Goal: Book appointment/travel/reservation

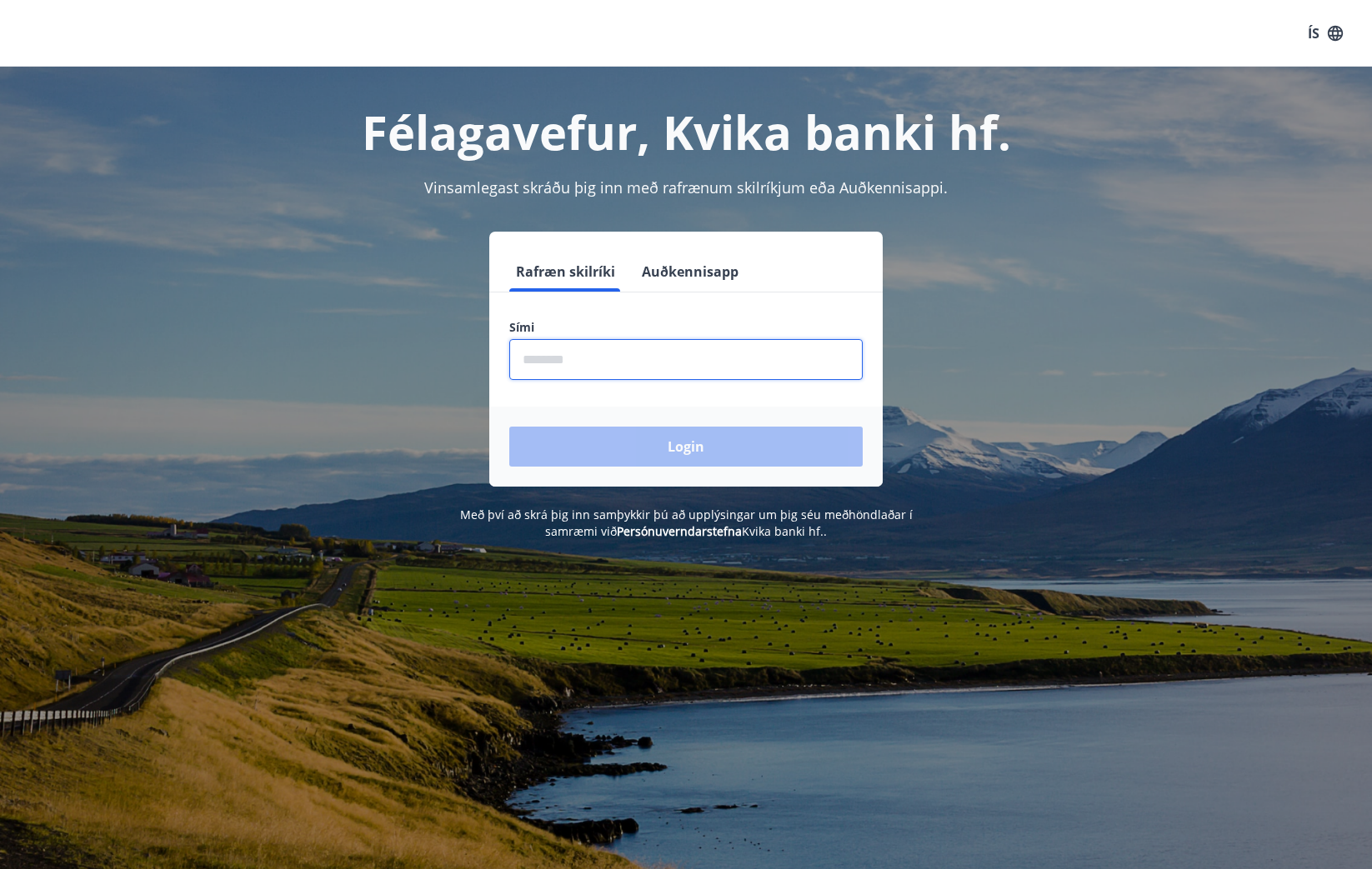
click at [584, 363] on input "phone" at bounding box center [686, 360] width 354 height 41
type input "********"
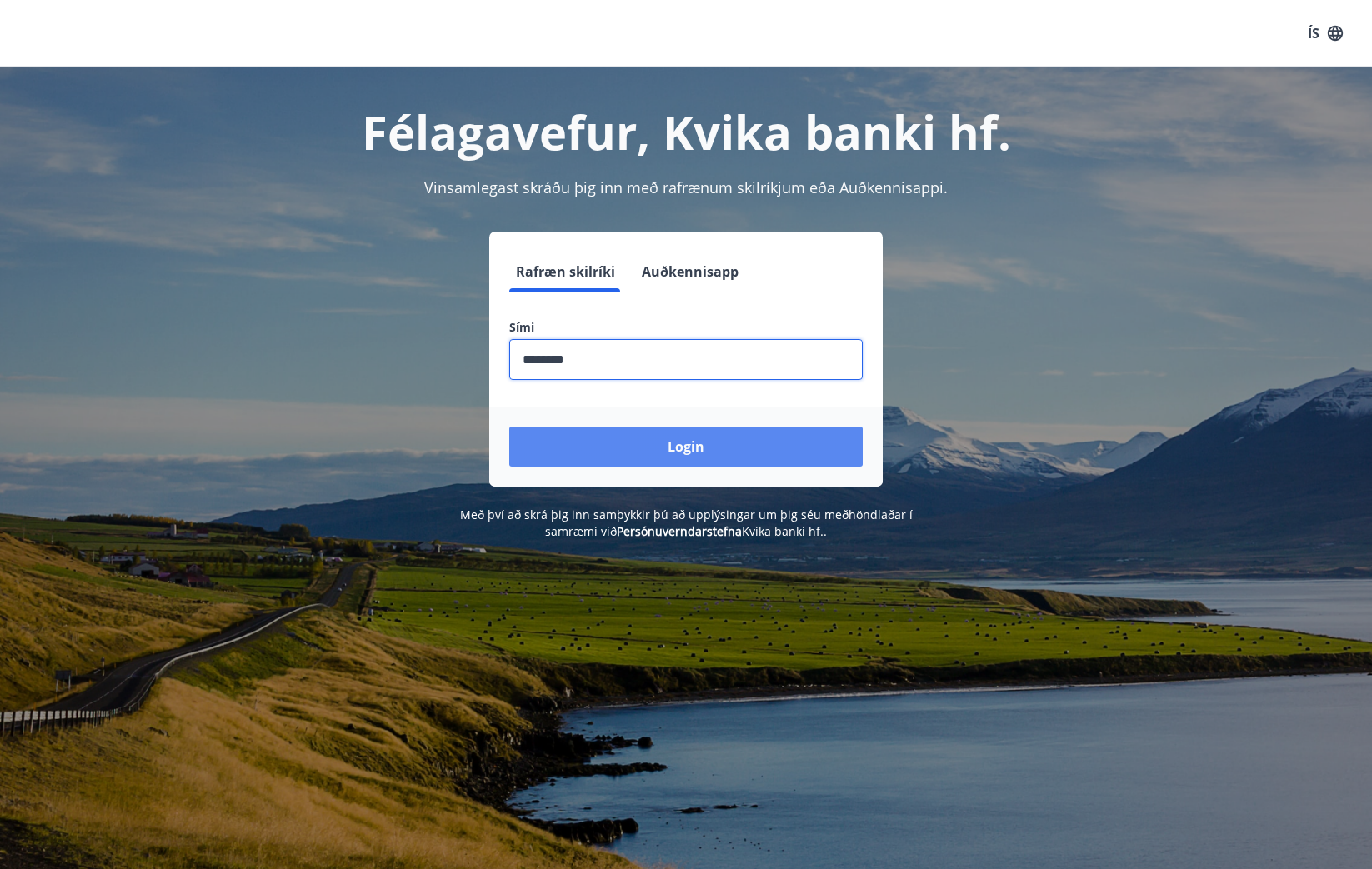
click at [681, 440] on button "Login" at bounding box center [686, 446] width 354 height 40
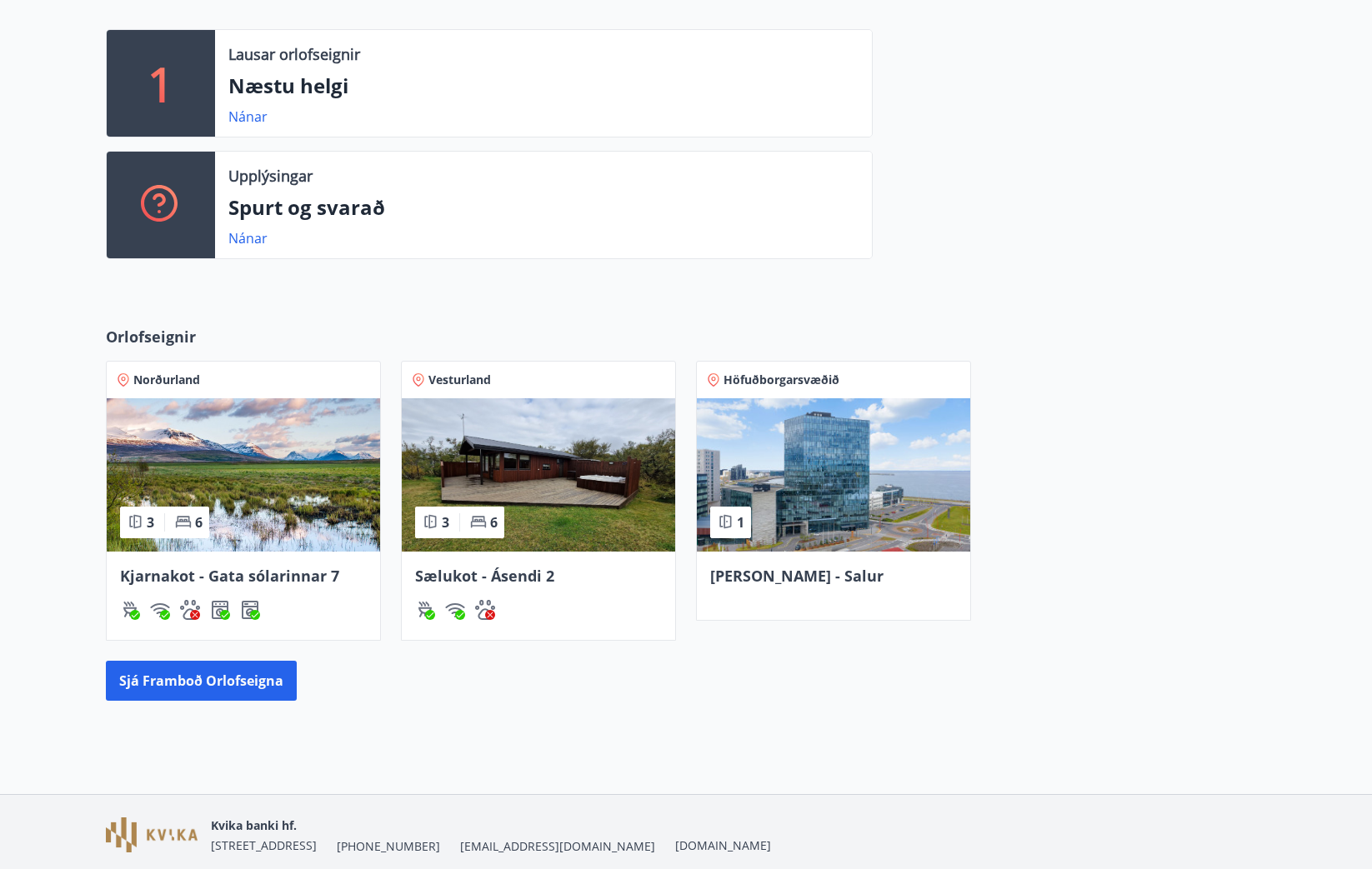
scroll to position [417, 0]
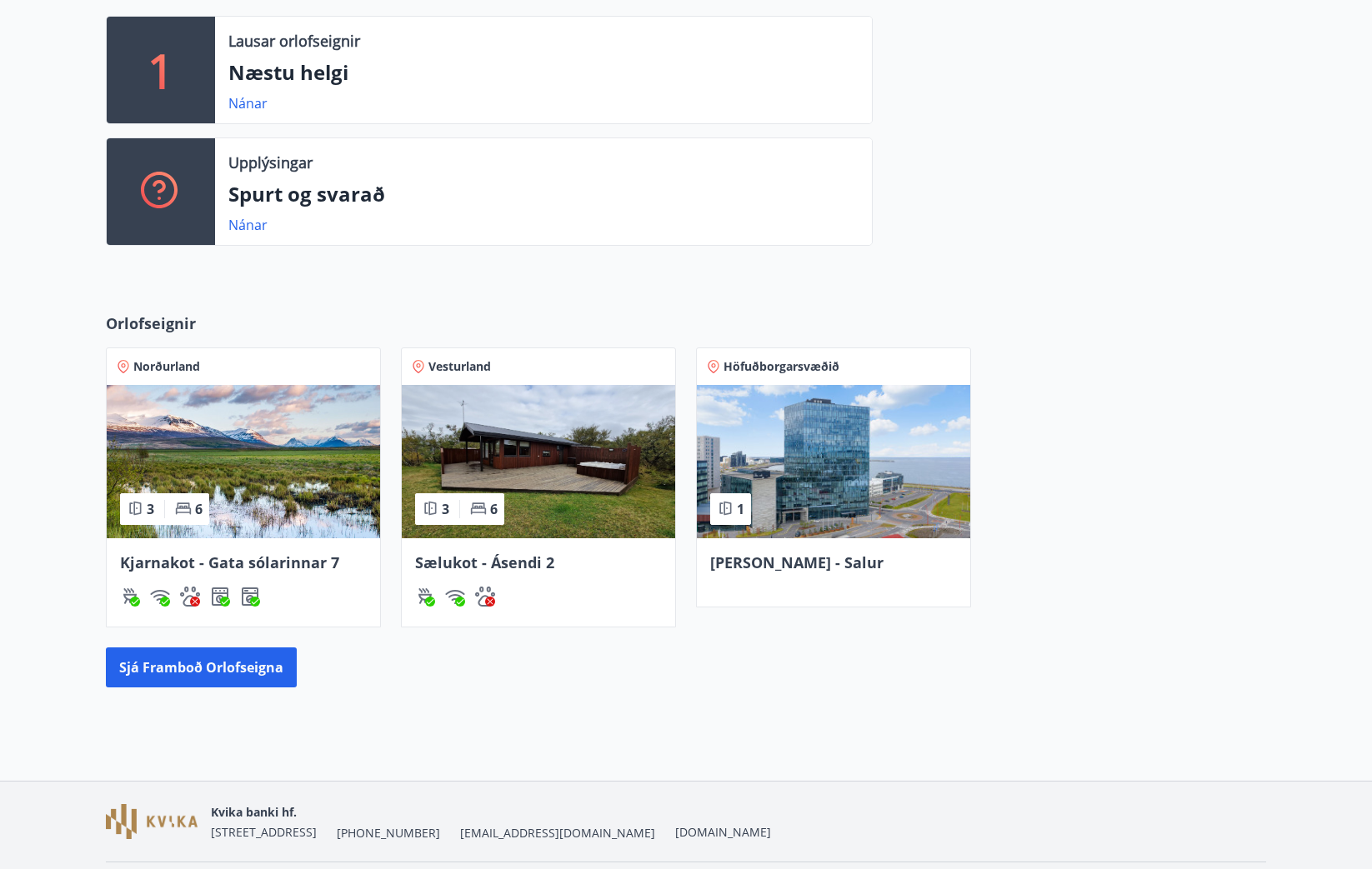
click at [248, 569] on span "Kjarnakot - Gata sólarinnar 7" at bounding box center [230, 563] width 219 height 20
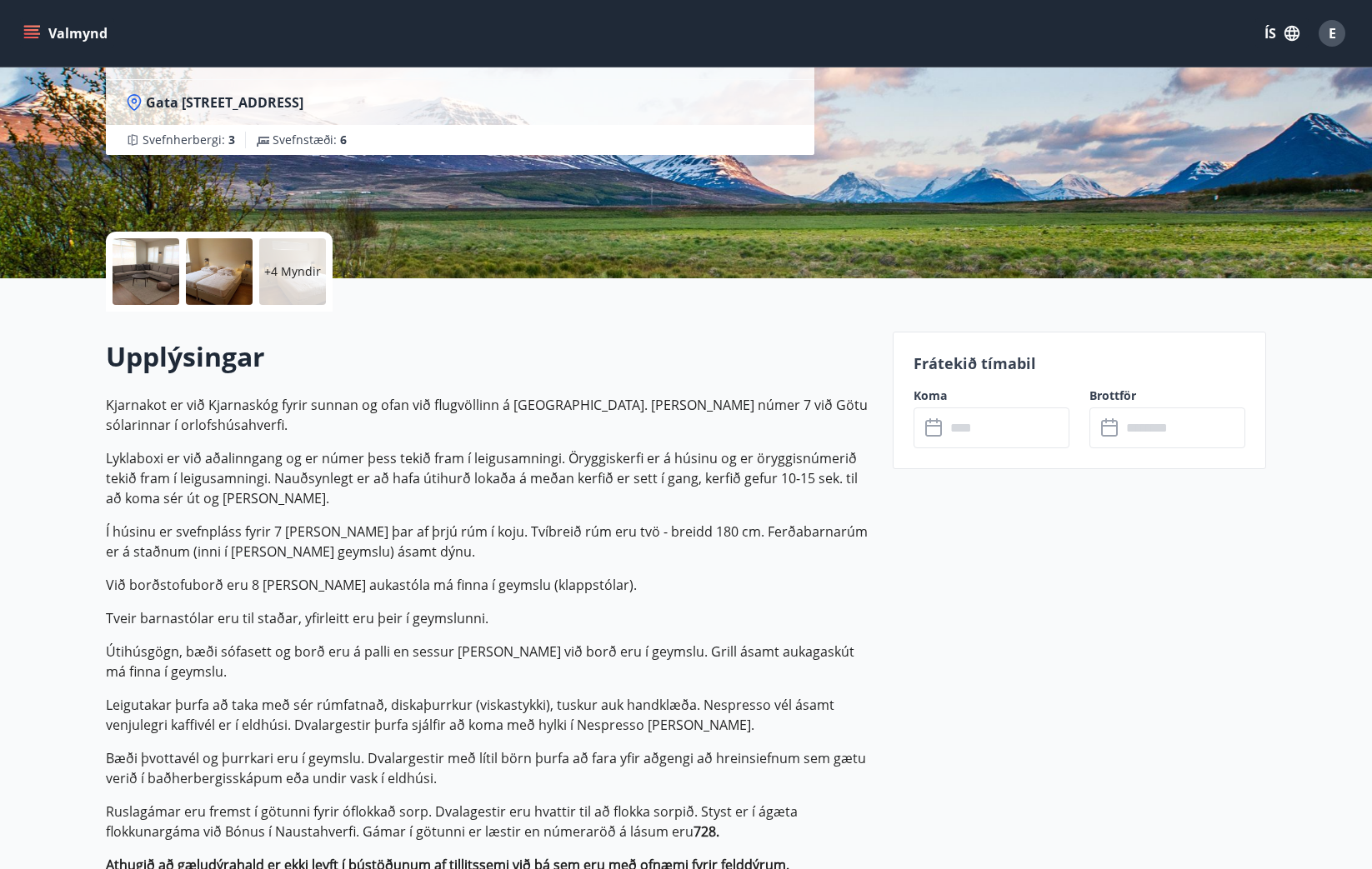
scroll to position [167, 0]
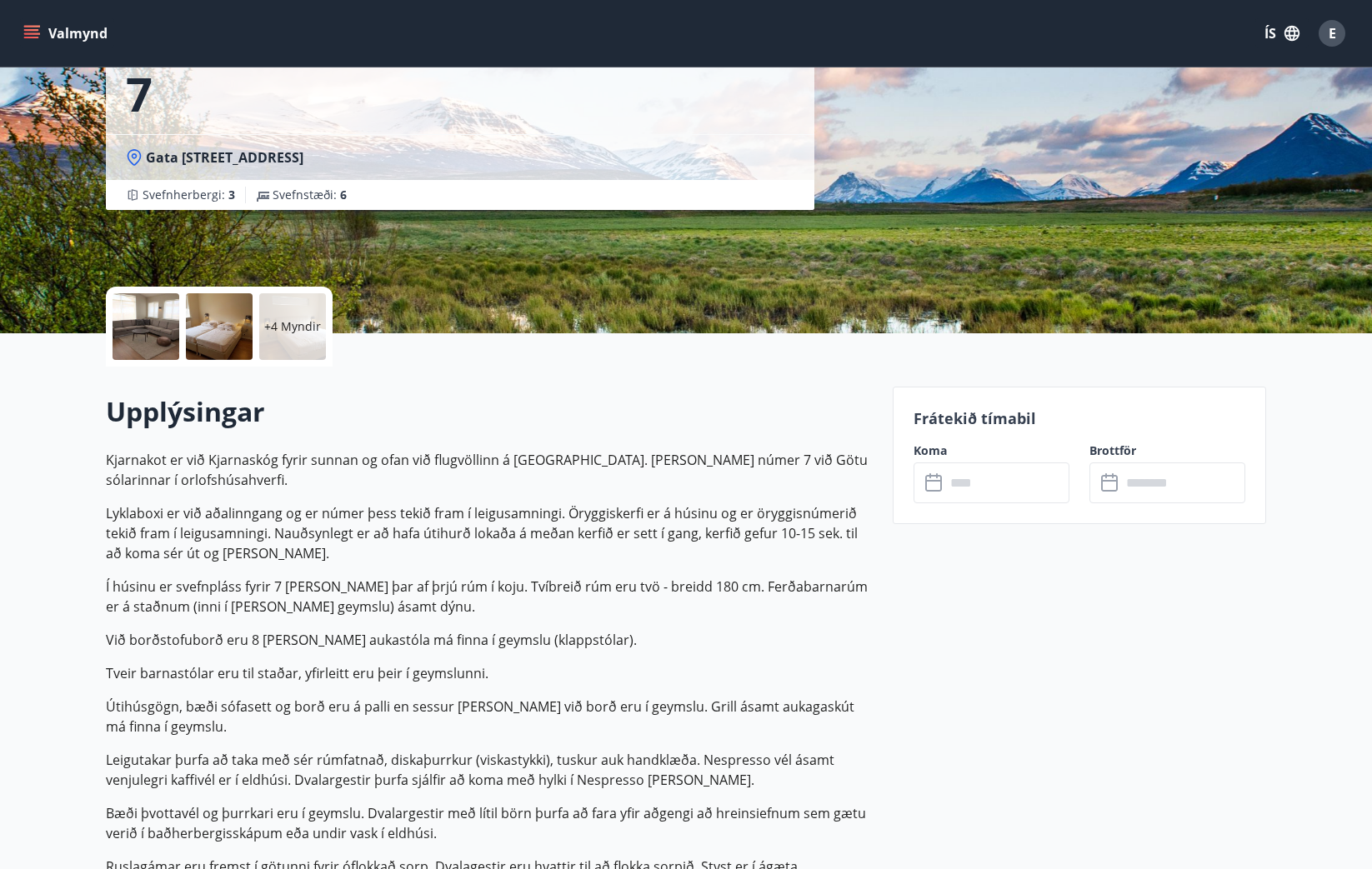
click at [994, 485] on input "text" at bounding box center [1007, 483] width 124 height 41
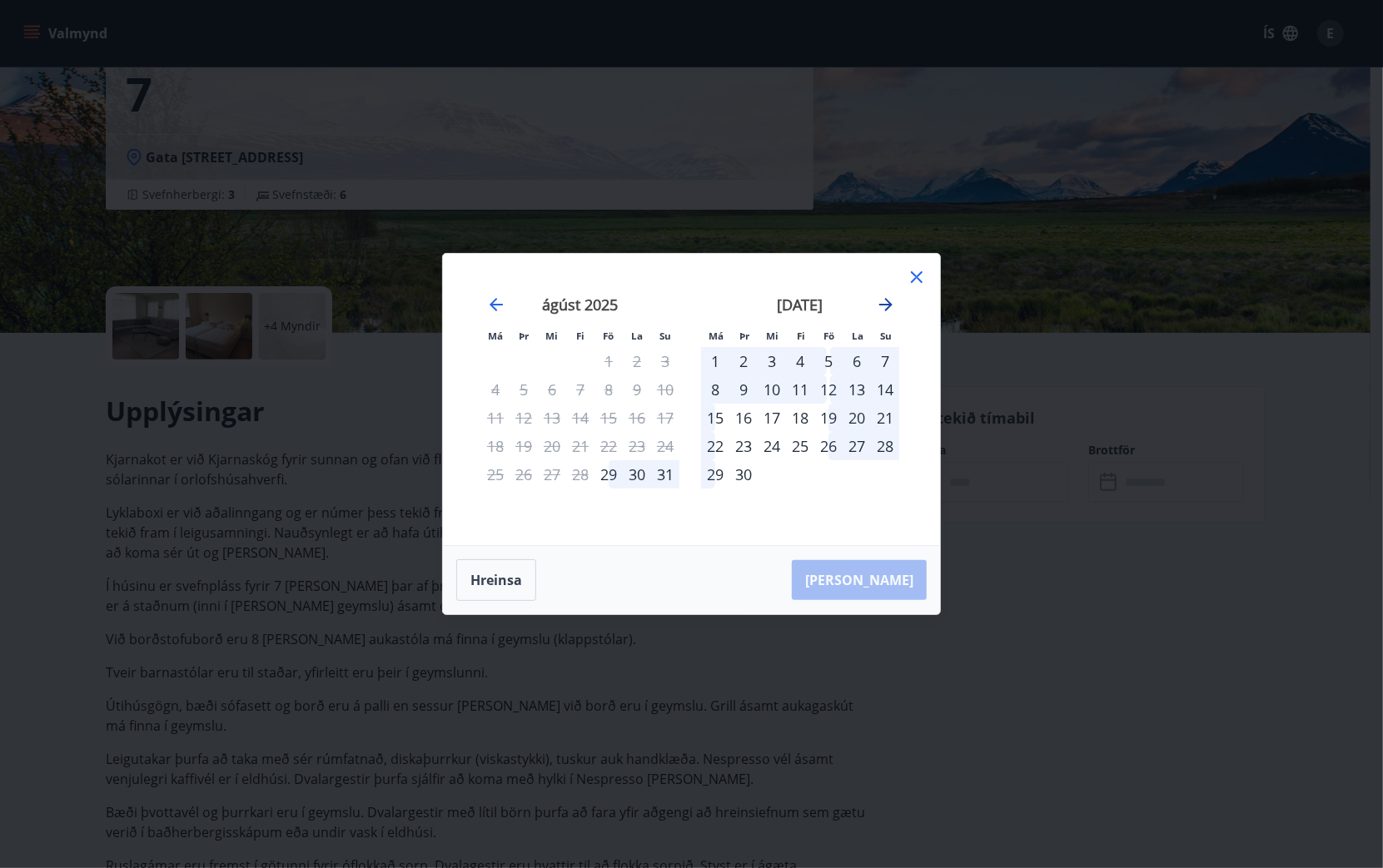
click at [884, 302] on icon "Move forward to switch to the next month." at bounding box center [886, 305] width 20 height 20
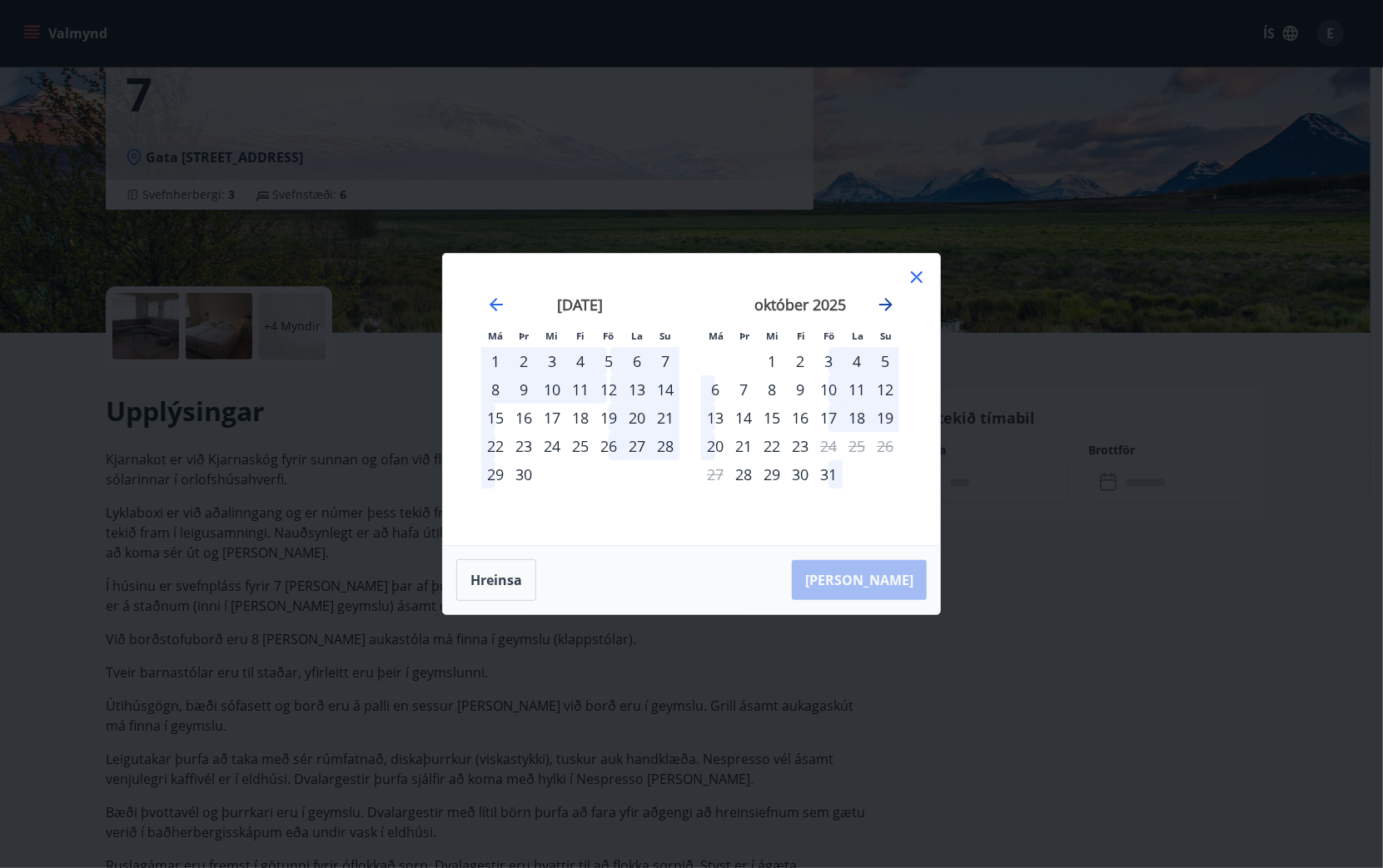
click at [884, 302] on icon "Move forward to switch to the next month." at bounding box center [886, 305] width 20 height 20
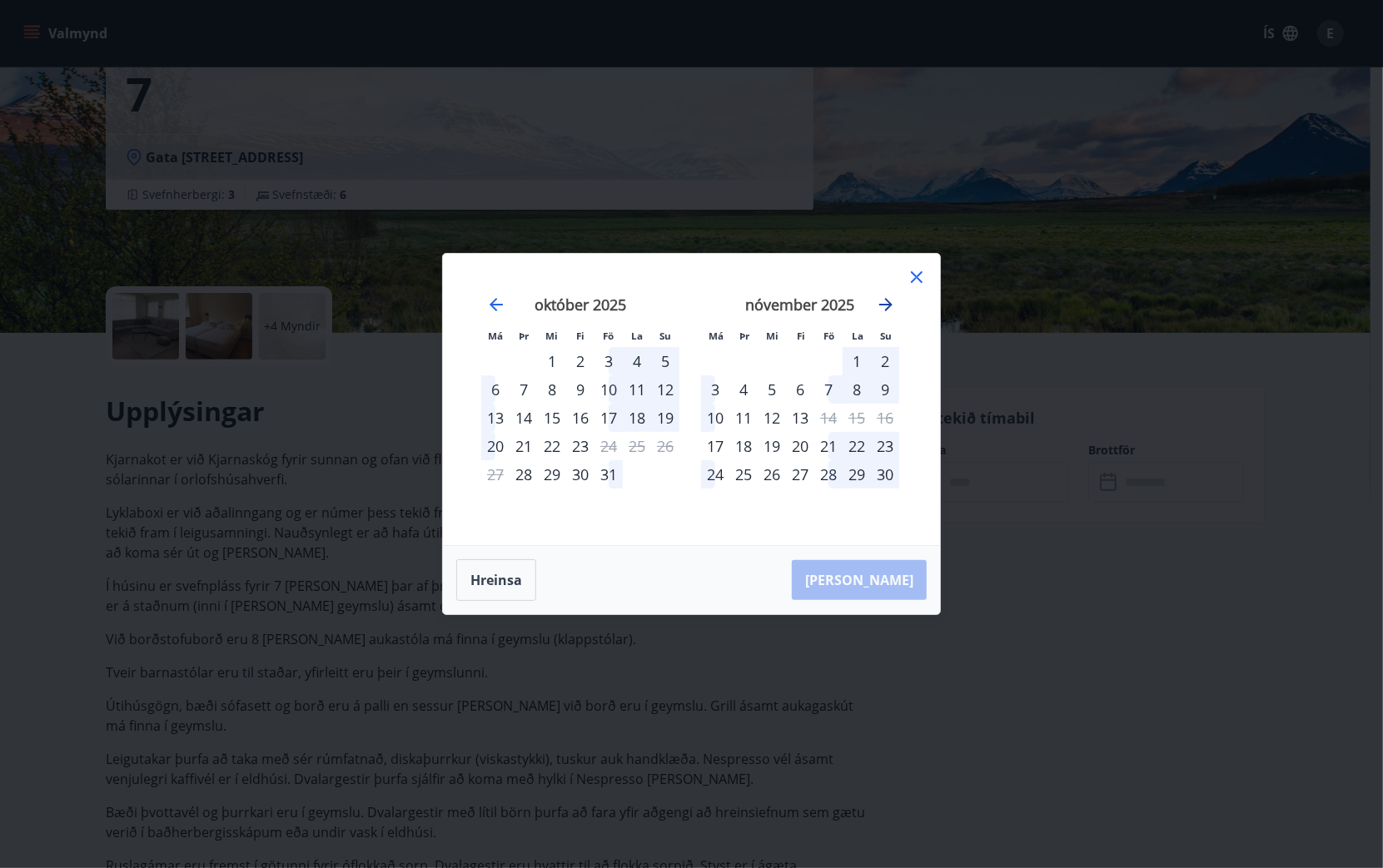
click at [884, 302] on icon "Move forward to switch to the next month." at bounding box center [886, 305] width 20 height 20
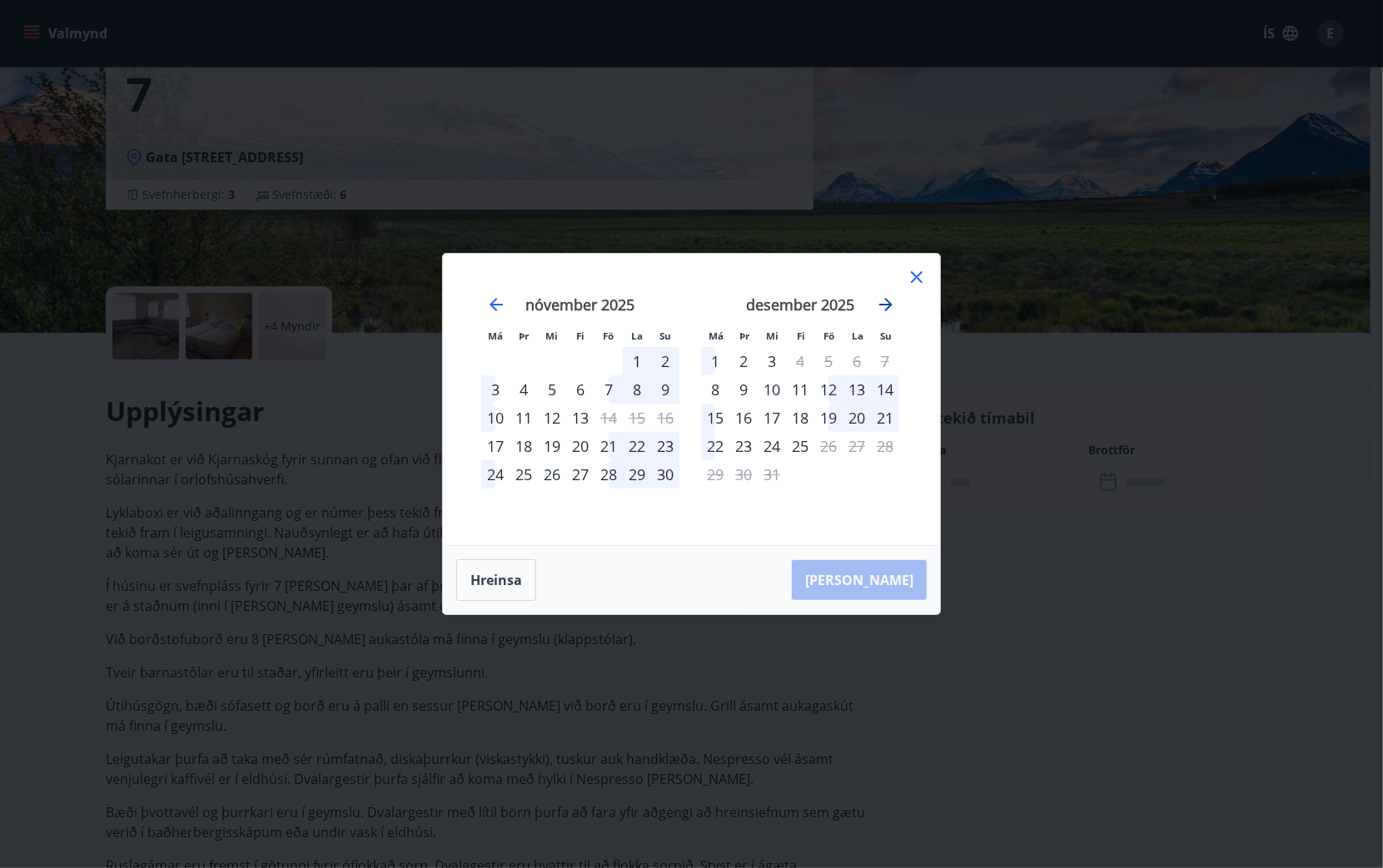
click at [884, 302] on icon "Move forward to switch to the next month." at bounding box center [886, 305] width 20 height 20
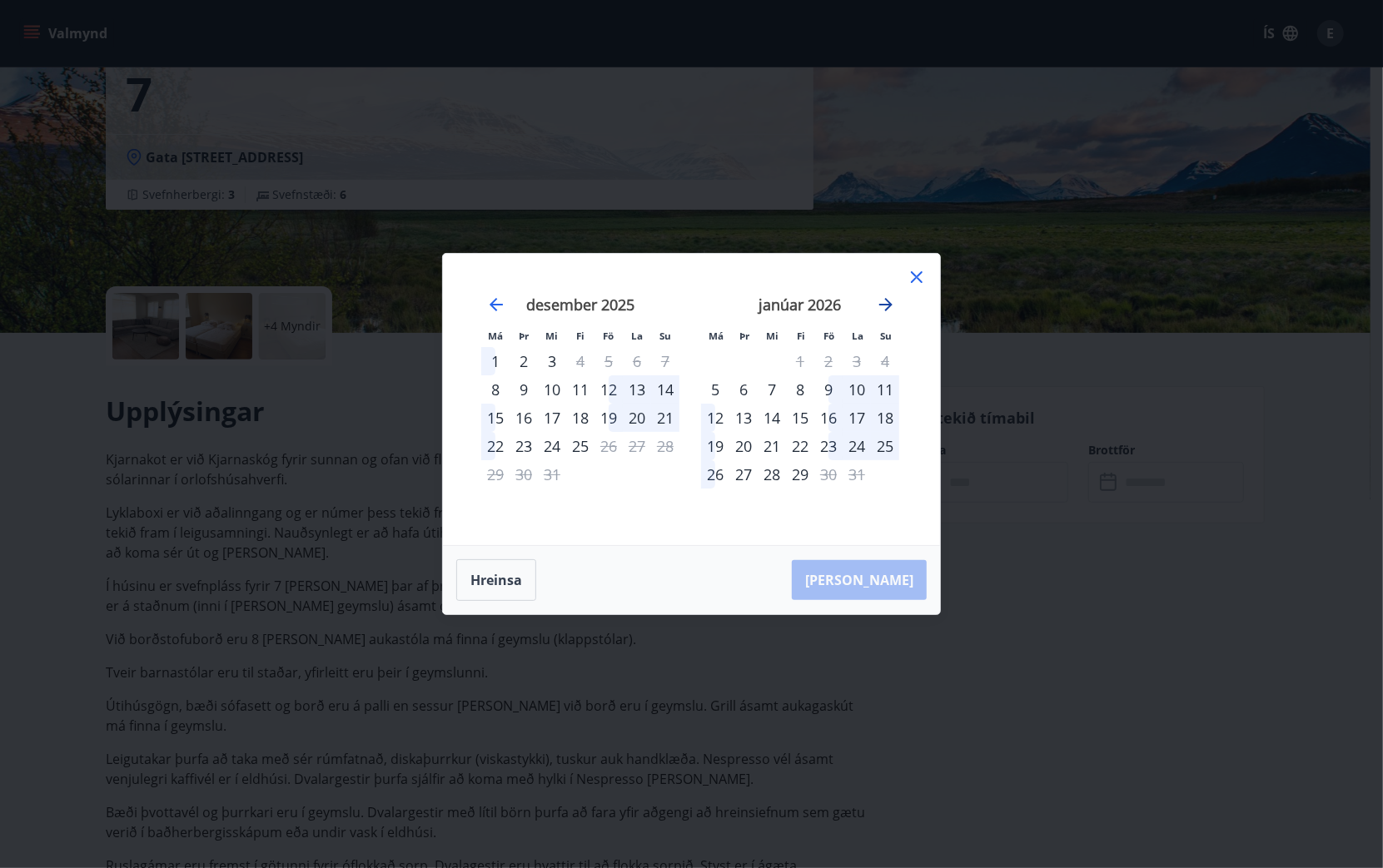
click at [884, 302] on icon "Move forward to switch to the next month." at bounding box center [886, 305] width 20 height 20
click at [884, 301] on icon "Move forward to switch to the next month." at bounding box center [886, 305] width 20 height 20
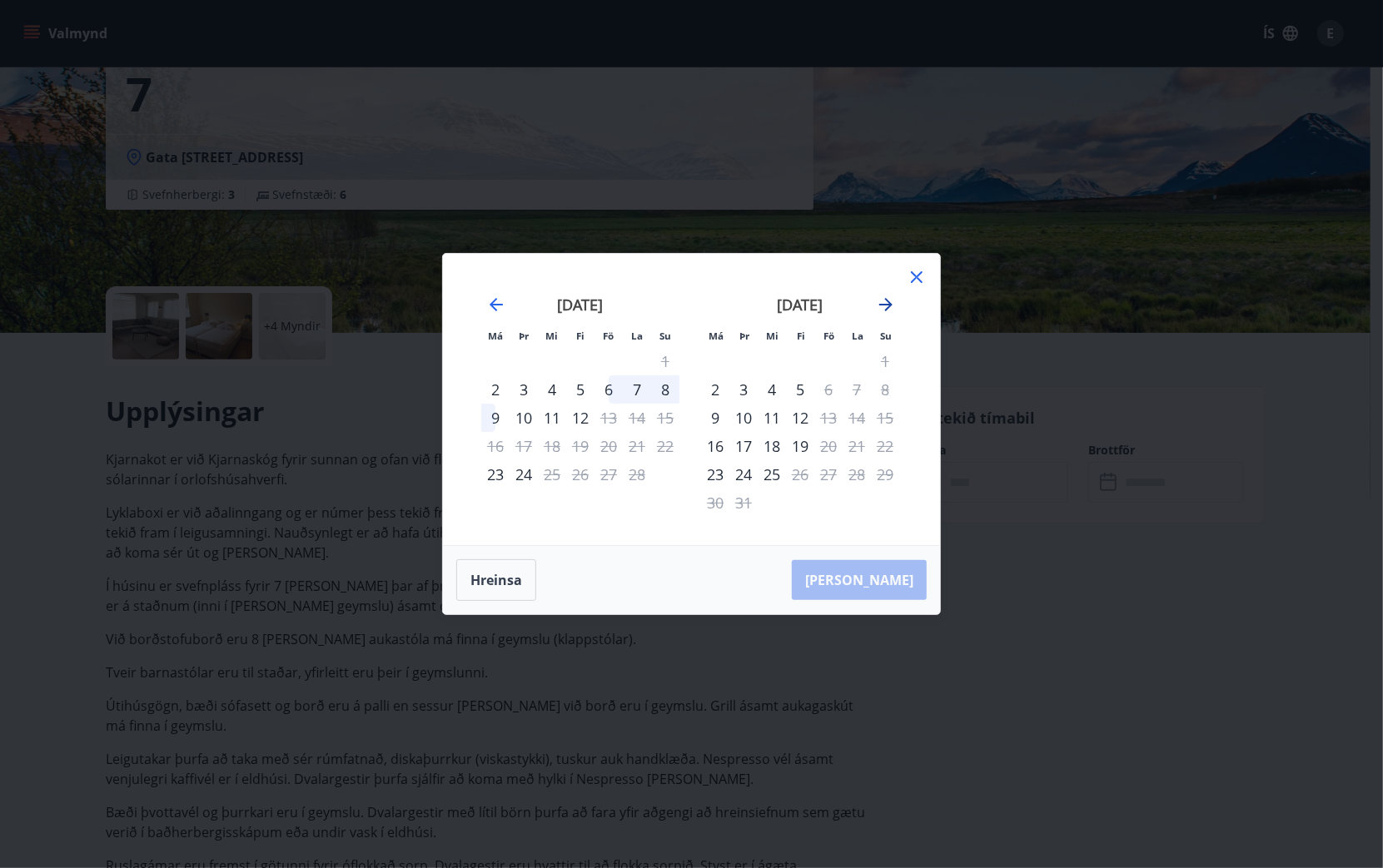
click at [884, 301] on icon "Move forward to switch to the next month." at bounding box center [886, 305] width 20 height 20
click at [500, 304] on icon "Move backward to switch to the previous month." at bounding box center [496, 305] width 20 height 20
click at [499, 302] on icon "Move backward to switch to the previous month." at bounding box center [496, 305] width 20 height 20
click at [496, 302] on icon "Move backward to switch to the previous month." at bounding box center [496, 305] width 20 height 20
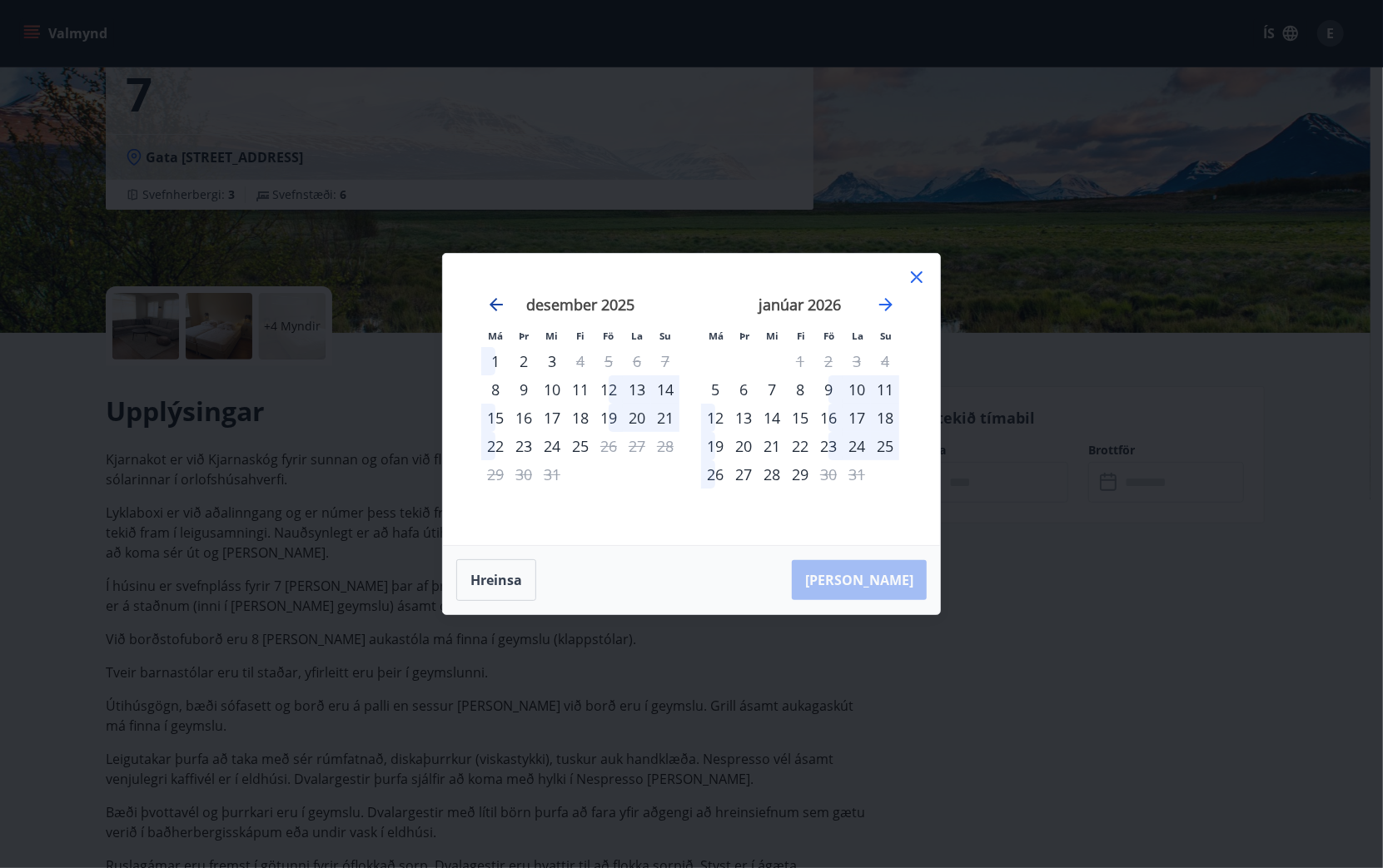
click at [499, 304] on icon "Move backward to switch to the previous month." at bounding box center [496, 305] width 20 height 20
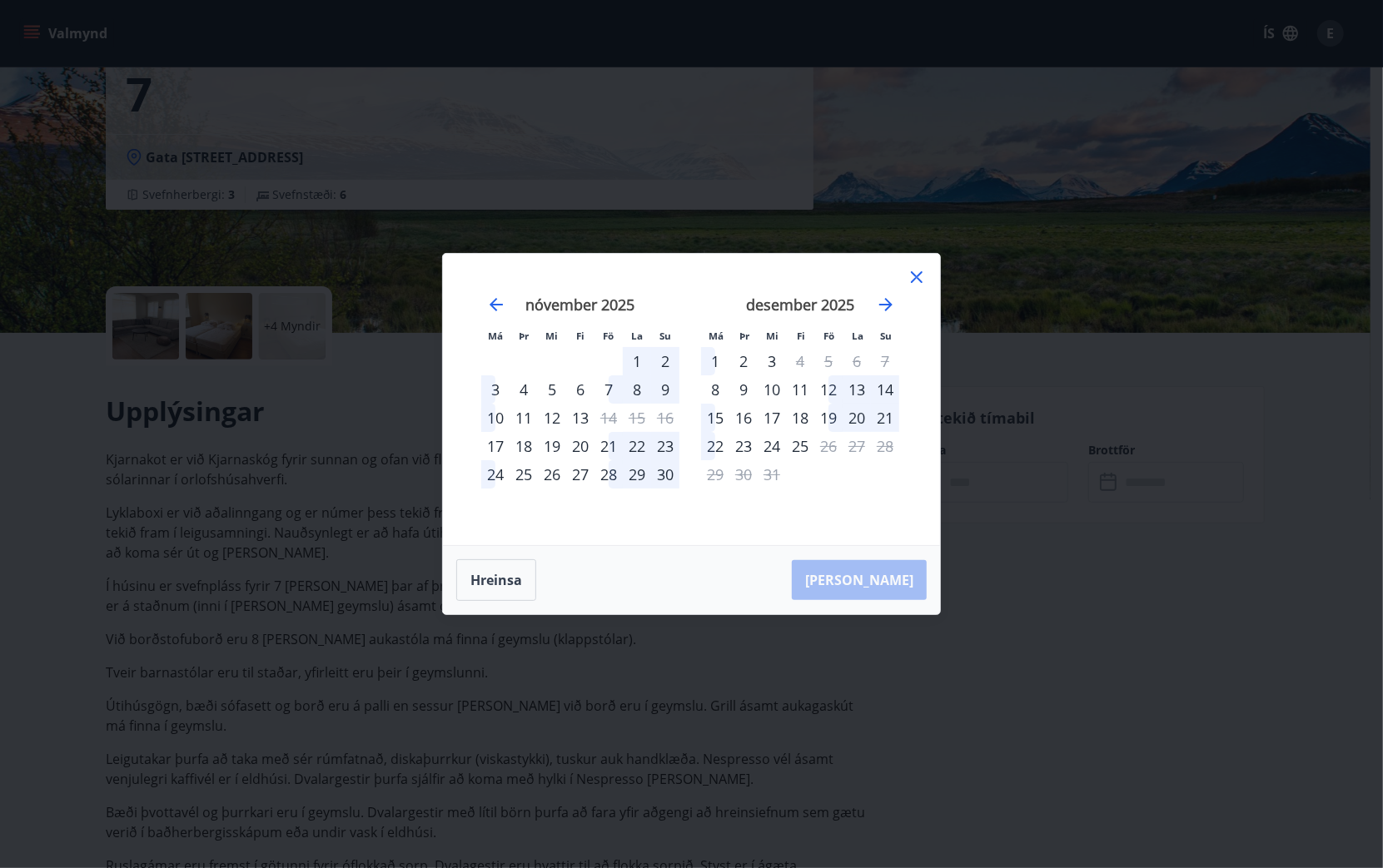
click at [914, 271] on icon at bounding box center [917, 278] width 20 height 20
